Goal: Task Accomplishment & Management: Manage account settings

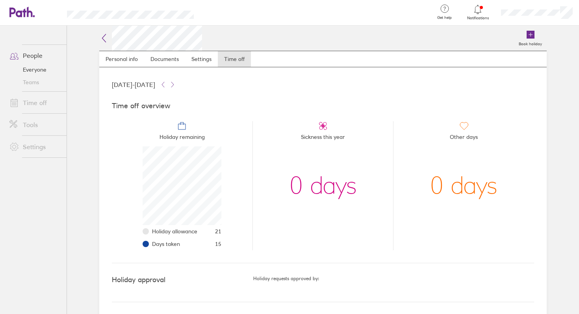
scroll to position [79, 79]
click at [529, 37] on icon at bounding box center [531, 35] width 8 height 8
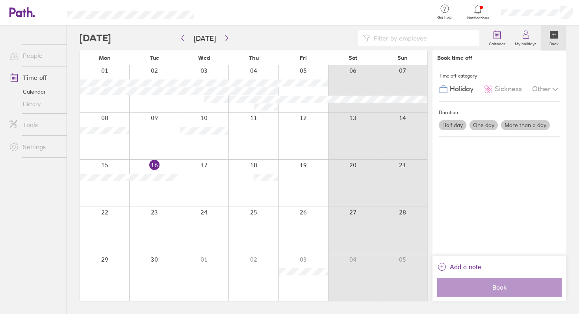
click at [525, 128] on label "More than a day" at bounding box center [525, 125] width 49 height 10
click at [0, 0] on input "More than a day" at bounding box center [0, 0] width 0 height 0
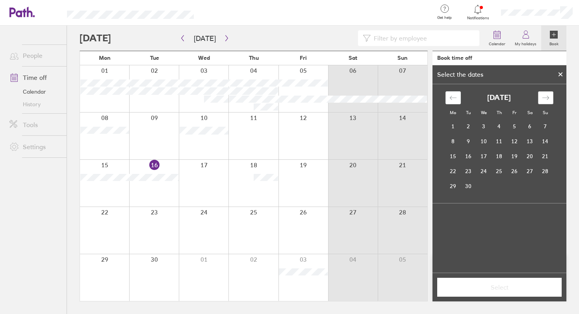
click at [550, 98] on div "Move forward to switch to the next month." at bounding box center [545, 97] width 15 height 13
click at [501, 186] on td "30" at bounding box center [499, 186] width 15 height 15
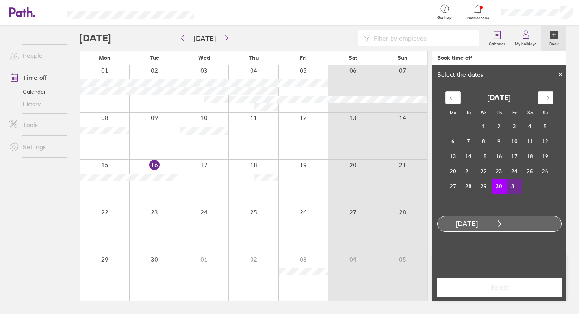
click at [515, 186] on td "31" at bounding box center [514, 186] width 15 height 15
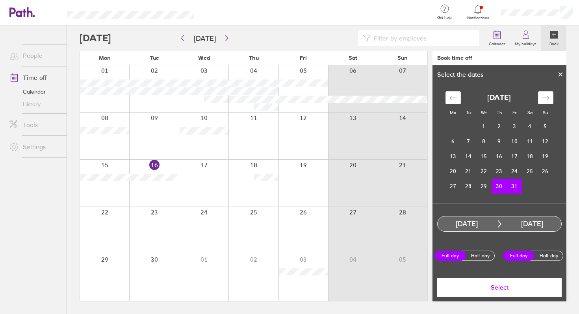
click at [512, 290] on span "Select" at bounding box center [500, 287] width 114 height 7
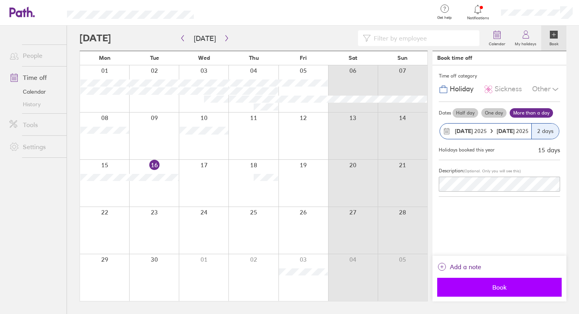
click at [506, 288] on span "Book" at bounding box center [500, 287] width 114 height 7
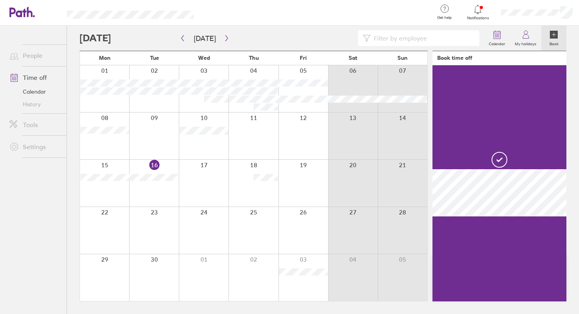
click at [480, 5] on icon at bounding box center [477, 9] width 9 height 9
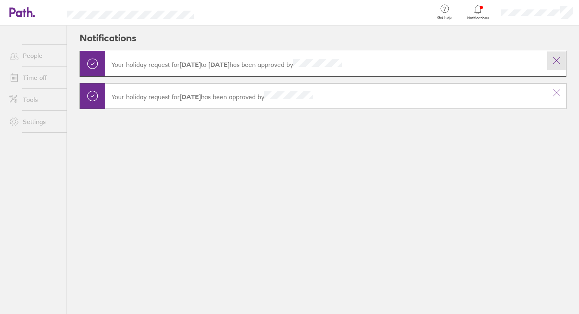
click at [561, 59] on icon at bounding box center [556, 60] width 9 height 9
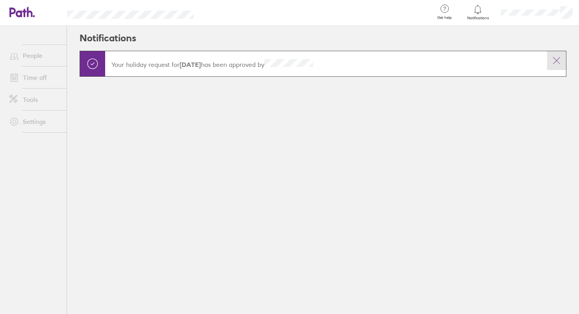
click at [558, 63] on icon at bounding box center [556, 60] width 9 height 9
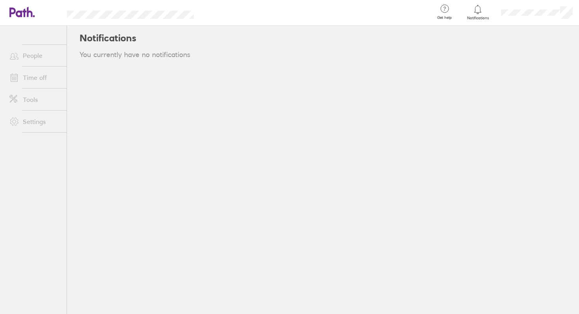
click at [558, 61] on main "You currently have no notifications" at bounding box center [323, 61] width 487 height 21
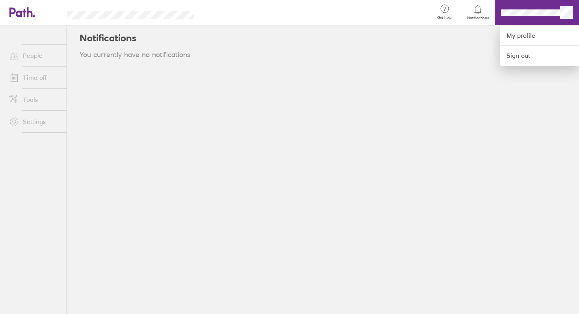
click at [522, 13] on div at bounding box center [289, 157] width 579 height 314
click at [542, 35] on link "My profile" at bounding box center [540, 36] width 79 height 20
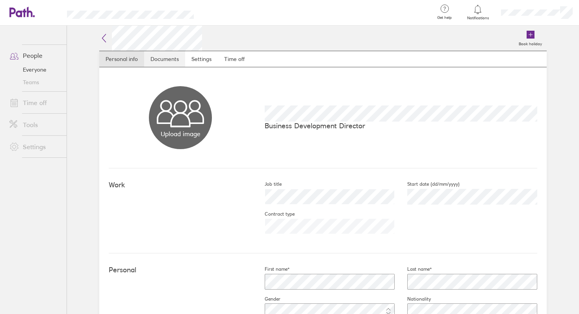
click at [166, 57] on link "Documents" at bounding box center [164, 59] width 41 height 16
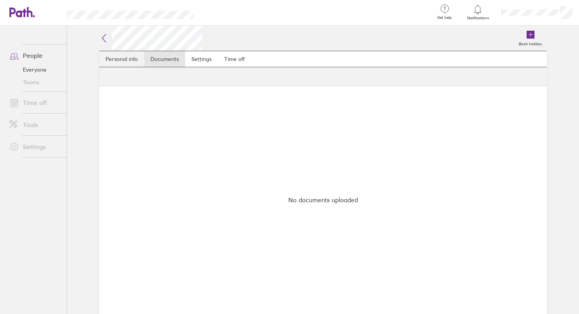
click at [123, 59] on link "Personal info" at bounding box center [121, 59] width 45 height 16
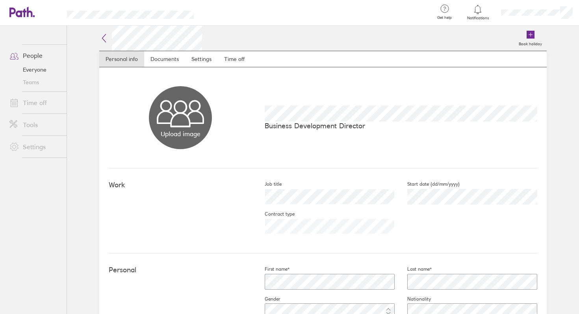
click at [179, 128] on button "Choose files" at bounding box center [180, 117] width 63 height 63
type input "C:\fakepath\IMG_1775[7].jpeg"
click at [170, 118] on button "Choose files" at bounding box center [180, 117] width 63 height 63
type input "C:\fakepath\Image [DATE] at 11.32.jpeg"
click at [201, 57] on link "Settings" at bounding box center [201, 59] width 33 height 16
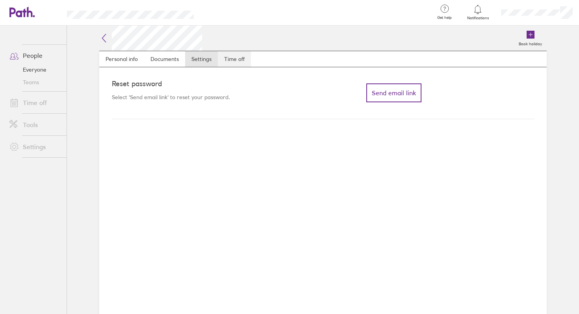
click at [237, 62] on link "Time off" at bounding box center [234, 59] width 33 height 16
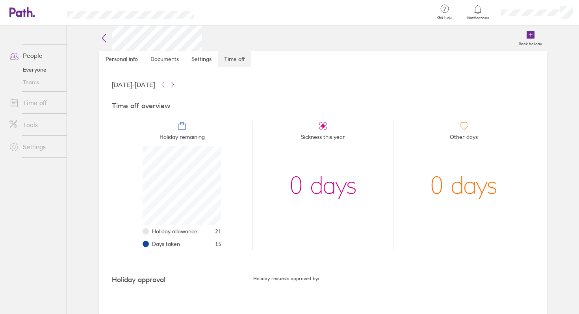
scroll to position [79, 79]
